Goal: Find specific page/section: Find specific page/section

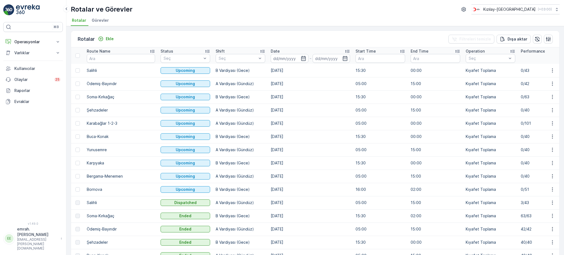
click at [518, 201] on td "3/43" at bounding box center [545, 202] width 55 height 13
click at [213, 190] on td "B Vardiyası (Gece)" at bounding box center [240, 189] width 55 height 13
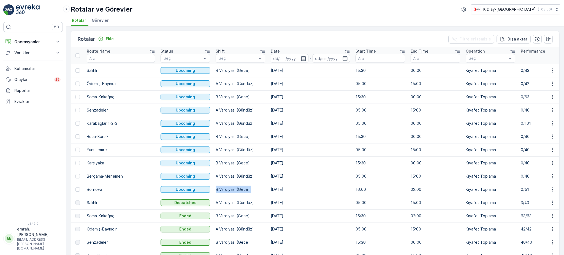
click at [213, 190] on td "B Vardiyası (Gece)" at bounding box center [240, 189] width 55 height 13
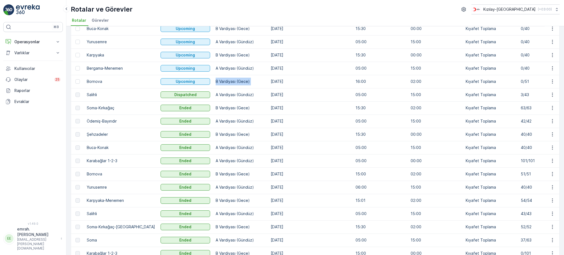
scroll to position [110, 0]
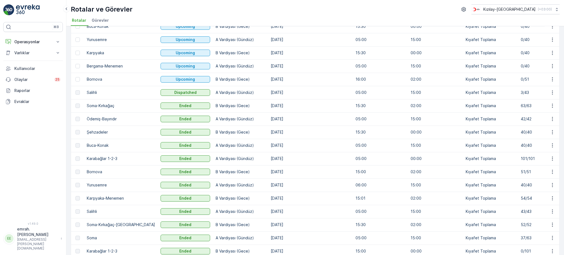
drag, startPoint x: 282, startPoint y: 178, endPoint x: 254, endPoint y: 132, distance: 54.1
click at [268, 132] on td "[DATE]" at bounding box center [310, 132] width 85 height 13
click at [268, 62] on td "[DATE]" at bounding box center [310, 65] width 85 height 13
click at [268, 65] on td "[DATE]" at bounding box center [310, 65] width 85 height 13
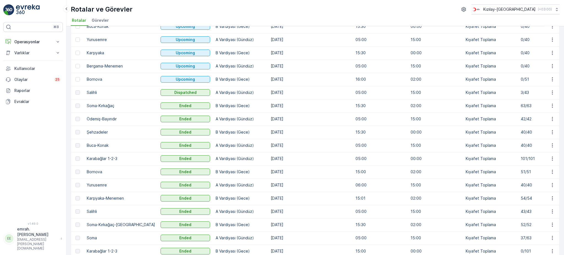
click at [268, 65] on td "[DATE]" at bounding box center [310, 65] width 85 height 13
click at [268, 87] on td "[DATE]" at bounding box center [310, 92] width 85 height 13
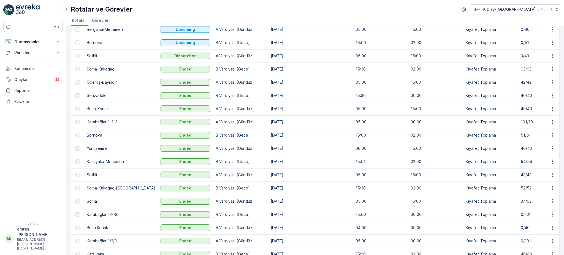
click at [213, 56] on td "A Vardiyası (Gündüz)" at bounding box center [240, 55] width 55 height 13
click at [25, 40] on p "Operasyonlar" at bounding box center [32, 42] width 37 height 6
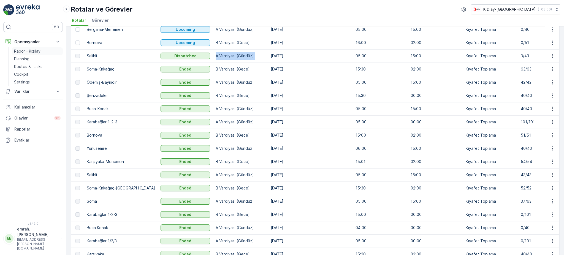
click at [36, 50] on p "Rapor - Kızılay" at bounding box center [27, 51] width 26 height 6
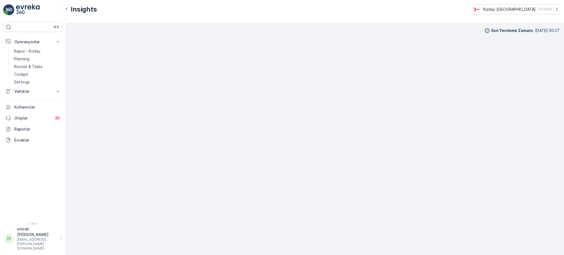
scroll to position [6, 0]
